Goal: Task Accomplishment & Management: Complete application form

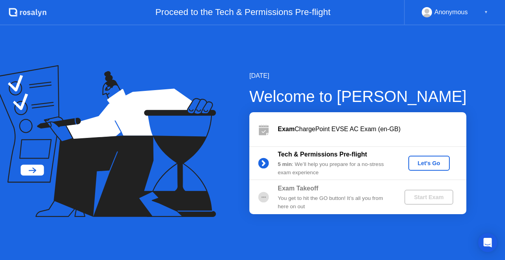
click at [428, 164] on div "Let's Go" at bounding box center [429, 163] width 35 height 6
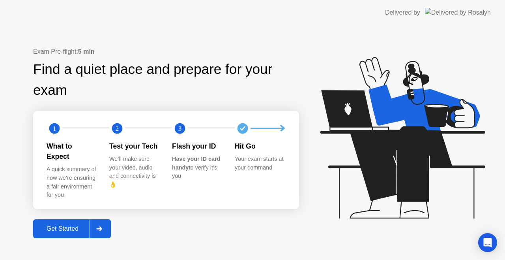
click at [84, 225] on div "Get Started" at bounding box center [63, 228] width 54 height 7
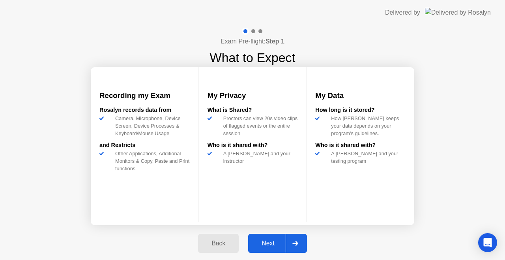
click at [273, 246] on div "Next" at bounding box center [268, 243] width 35 height 7
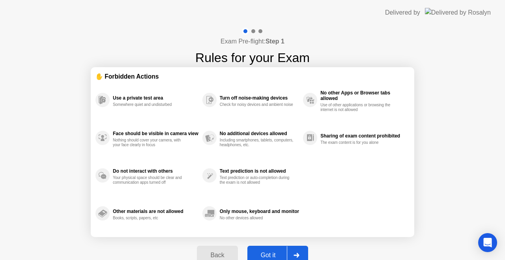
click at [272, 253] on div "Got it" at bounding box center [268, 254] width 37 height 7
select select "**********"
select select "*******"
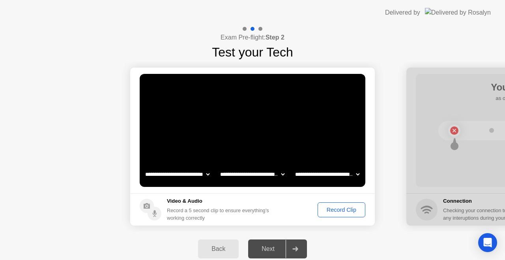
click at [340, 211] on div "Record Clip" at bounding box center [342, 209] width 42 height 6
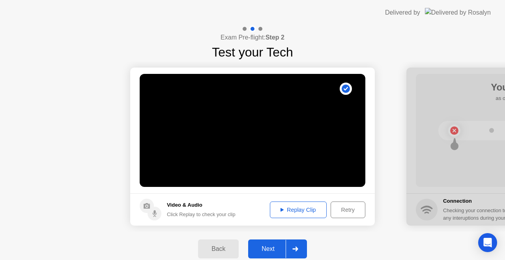
click at [295, 211] on div "Replay Clip" at bounding box center [298, 209] width 51 height 6
click at [344, 204] on button "Retry" at bounding box center [348, 209] width 35 height 17
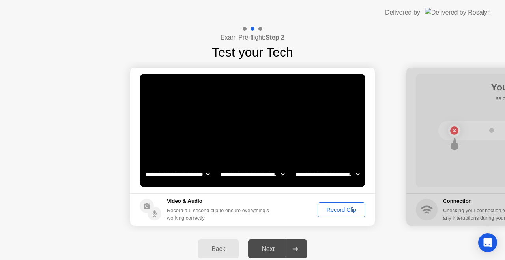
drag, startPoint x: 329, startPoint y: 212, endPoint x: 351, endPoint y: 204, distance: 23.8
click at [351, 204] on button "Record Clip" at bounding box center [342, 209] width 48 height 15
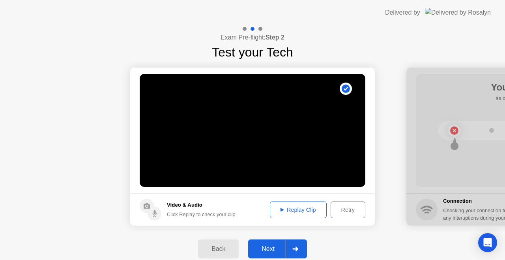
click at [292, 208] on div "Replay Clip" at bounding box center [298, 209] width 51 height 6
click at [274, 245] on div "Next" at bounding box center [268, 248] width 35 height 7
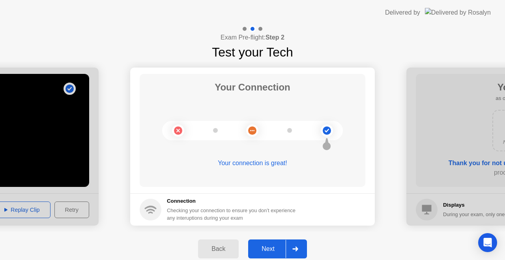
click at [268, 245] on div "Next" at bounding box center [268, 248] width 35 height 7
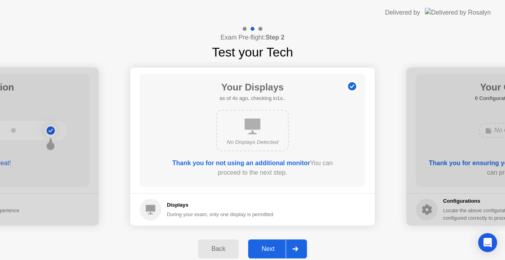
click at [274, 246] on div "Next" at bounding box center [268, 248] width 35 height 7
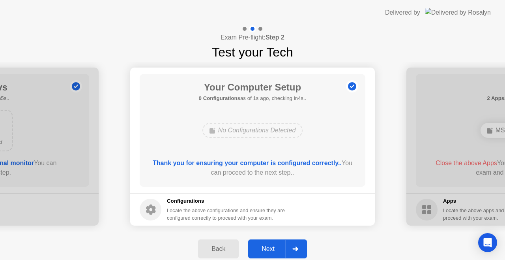
click at [276, 246] on div "Next" at bounding box center [268, 248] width 35 height 7
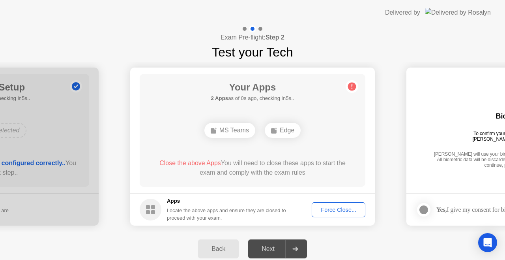
click at [194, 162] on span "Close the above Apps" at bounding box center [190, 162] width 62 height 7
click at [334, 206] on div "Force Close..." at bounding box center [339, 209] width 48 height 6
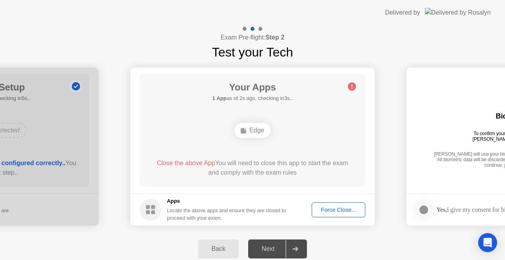
click at [332, 209] on div "Force Close..." at bounding box center [339, 209] width 48 height 6
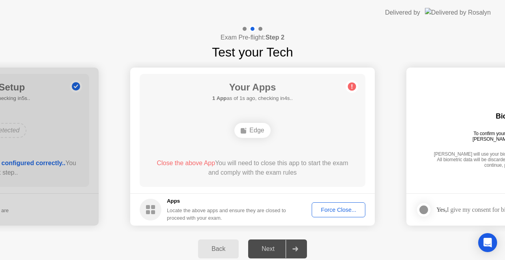
click at [250, 132] on div "Edge" at bounding box center [252, 130] width 36 height 15
click at [244, 130] on rect at bounding box center [244, 131] width 6 height 6
click at [289, 156] on div "Your Apps 1 App as of 3s ago, checking in2s.. Edge Close the above App You will…" at bounding box center [253, 130] width 226 height 113
click at [340, 212] on div "Force Close..." at bounding box center [339, 209] width 48 height 6
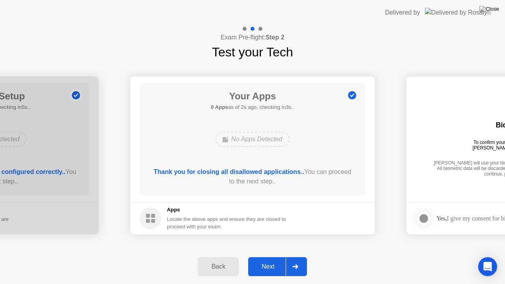
click at [272, 259] on div "Next" at bounding box center [268, 266] width 35 height 7
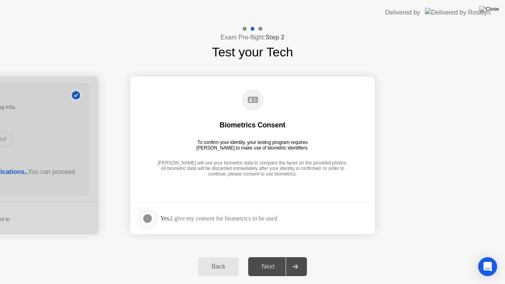
click at [149, 218] on div at bounding box center [147, 218] width 9 height 9
click at [271, 259] on div "Next" at bounding box center [268, 266] width 35 height 7
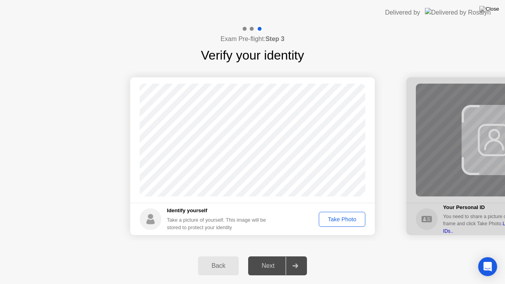
click at [336, 218] on div "Take Photo" at bounding box center [342, 219] width 41 height 6
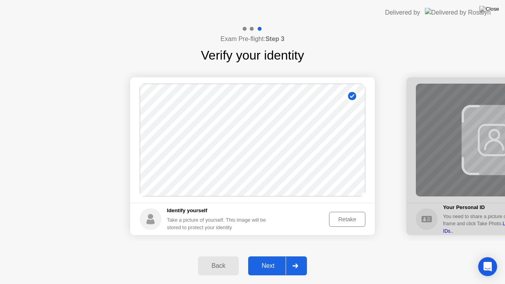
click at [270, 259] on div "Next" at bounding box center [268, 266] width 35 height 7
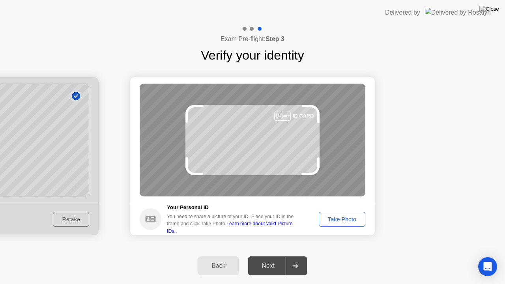
click at [338, 217] on div "Take Photo" at bounding box center [342, 219] width 41 height 6
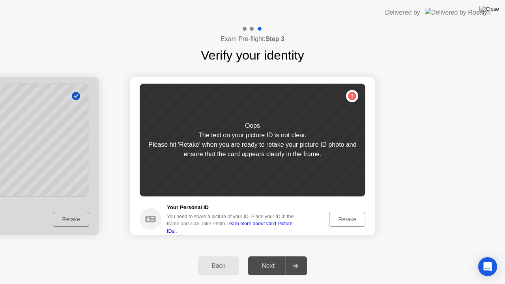
click at [338, 217] on div "Retake" at bounding box center [347, 219] width 31 height 6
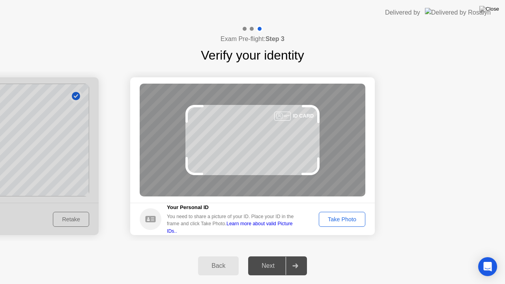
click at [338, 217] on div "Take Photo" at bounding box center [342, 219] width 41 height 6
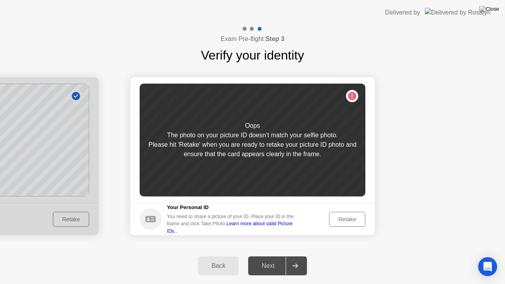
click at [347, 223] on div "Retake" at bounding box center [347, 219] width 31 height 6
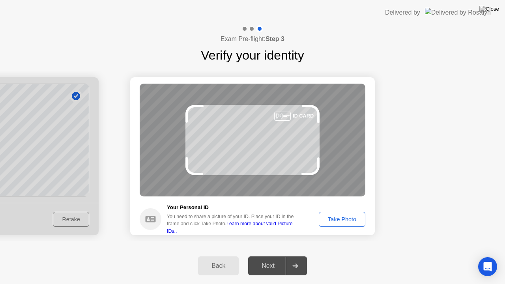
click at [347, 223] on div "Take Photo" at bounding box center [342, 219] width 41 height 6
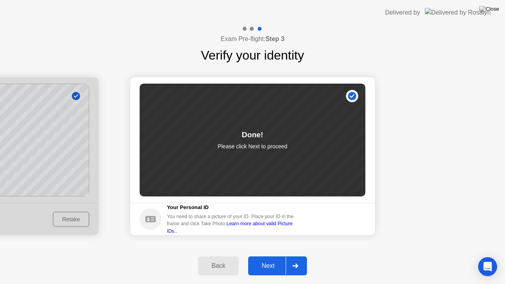
click at [270, 259] on div "Next" at bounding box center [268, 266] width 35 height 7
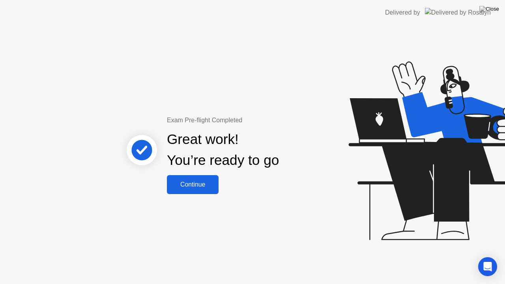
click at [191, 185] on div "Continue" at bounding box center [192, 184] width 47 height 7
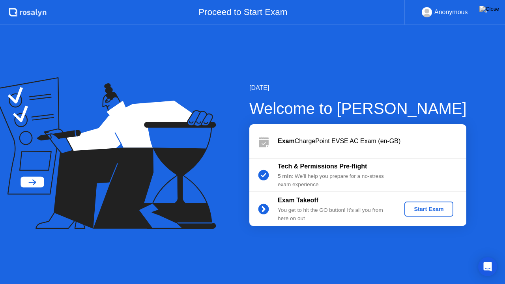
click at [422, 210] on div "Start Exam" at bounding box center [429, 209] width 42 height 6
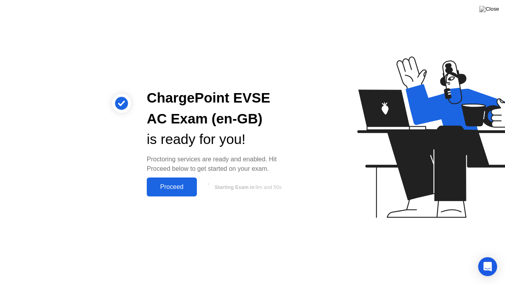
click at [174, 187] on div "Proceed" at bounding box center [171, 187] width 45 height 7
